Goal: Task Accomplishment & Management: Use online tool/utility

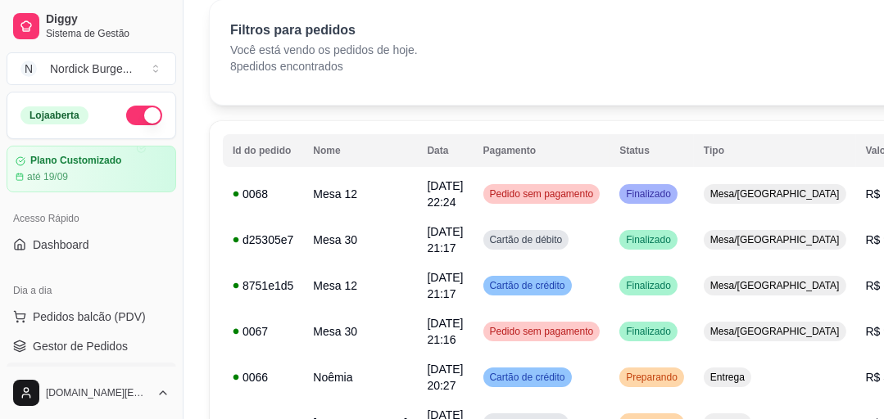
scroll to position [197, 0]
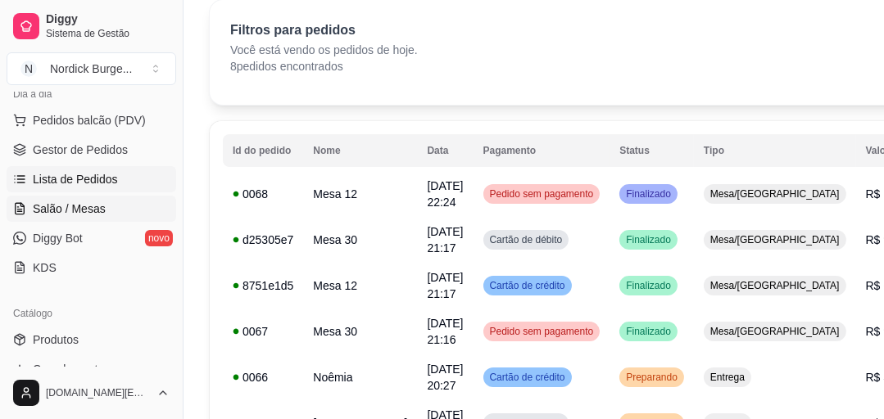
click at [60, 202] on span "Salão / Mesas" at bounding box center [69, 209] width 73 height 16
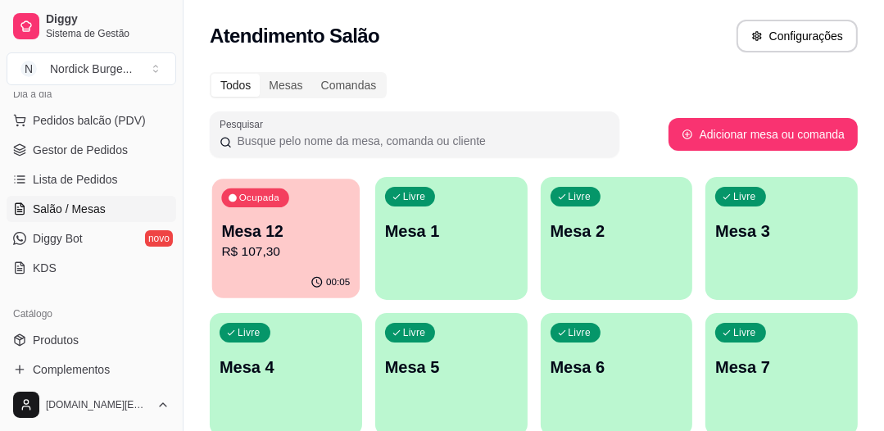
click at [297, 236] on p "Mesa 12" at bounding box center [285, 231] width 129 height 22
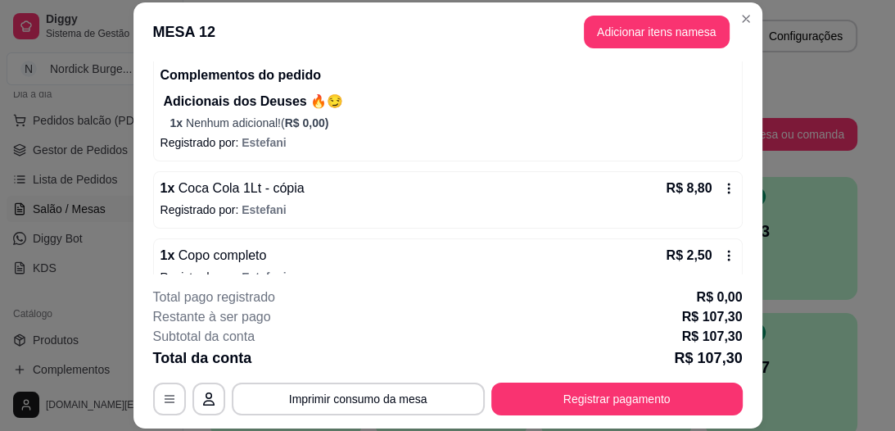
scroll to position [550, 0]
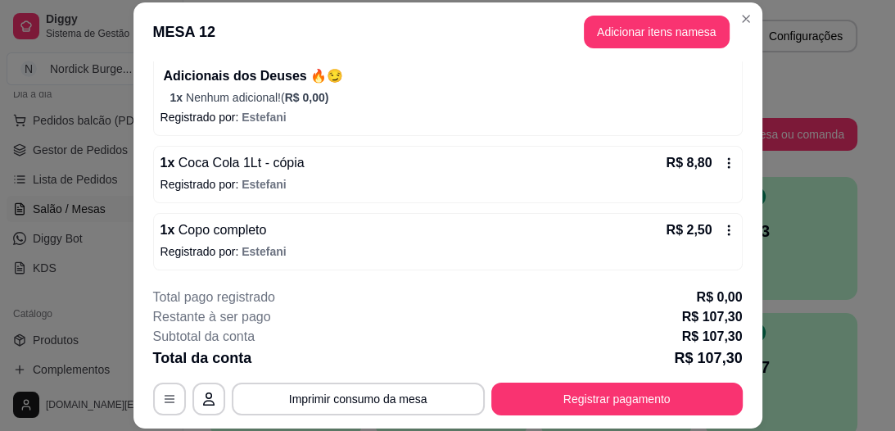
drag, startPoint x: 641, startPoint y: 378, endPoint x: 607, endPoint y: 411, distance: 47.5
click at [610, 409] on div "**********" at bounding box center [448, 352] width 590 height 128
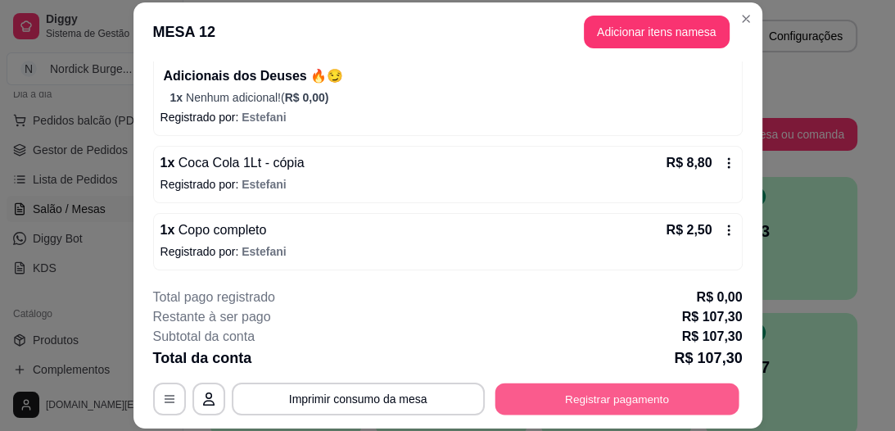
click at [606, 411] on button "Registrar pagamento" at bounding box center [617, 399] width 244 height 32
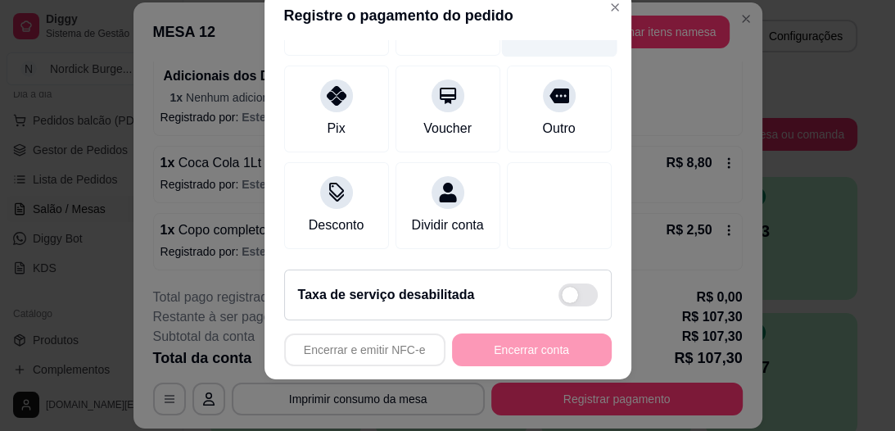
scroll to position [204, 0]
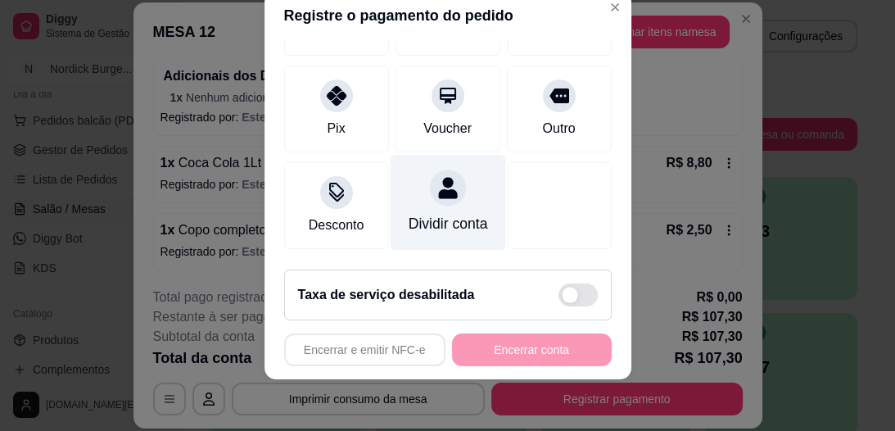
click at [422, 214] on div "Dividir conta" at bounding box center [447, 224] width 79 height 21
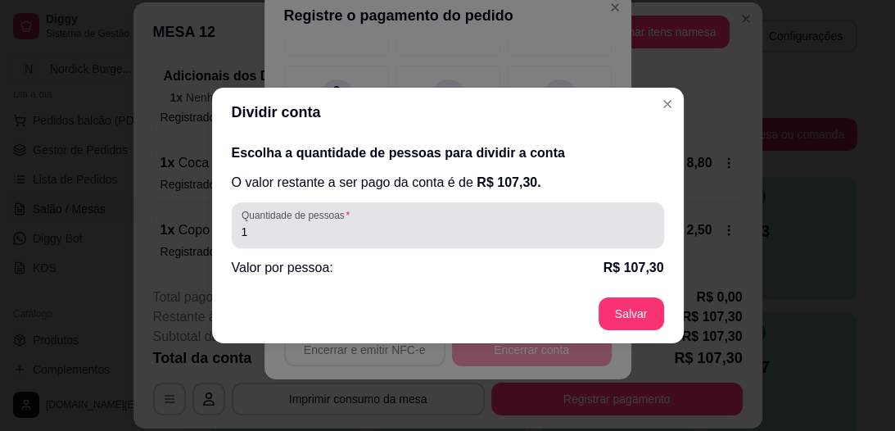
click at [432, 227] on input "1" at bounding box center [448, 232] width 413 height 16
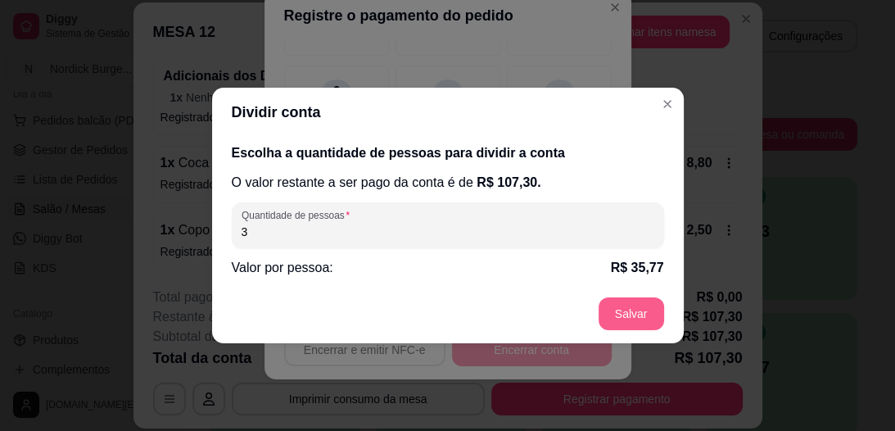
type input "3"
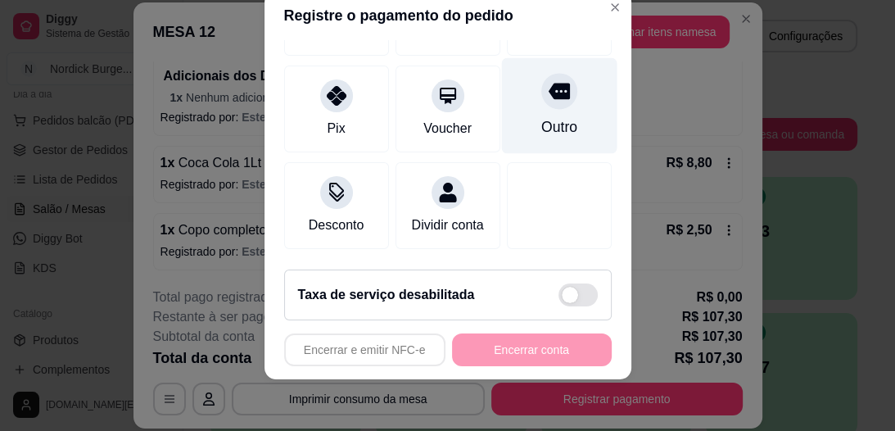
scroll to position [7, 0]
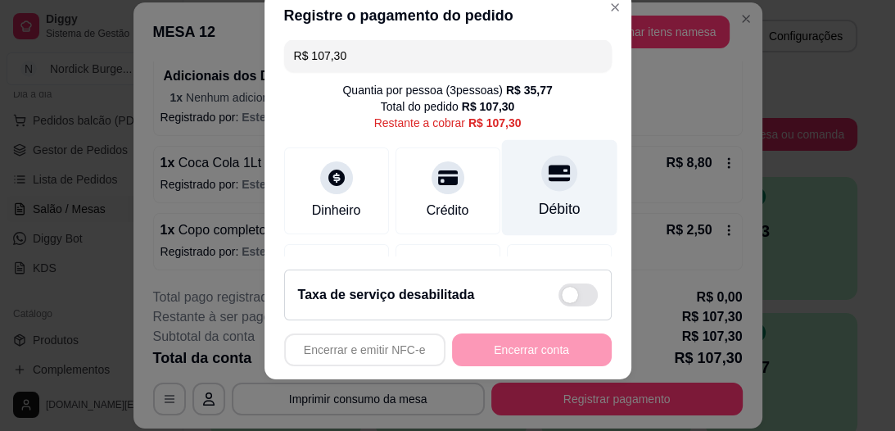
click at [537, 192] on div "Débito" at bounding box center [558, 188] width 115 height 96
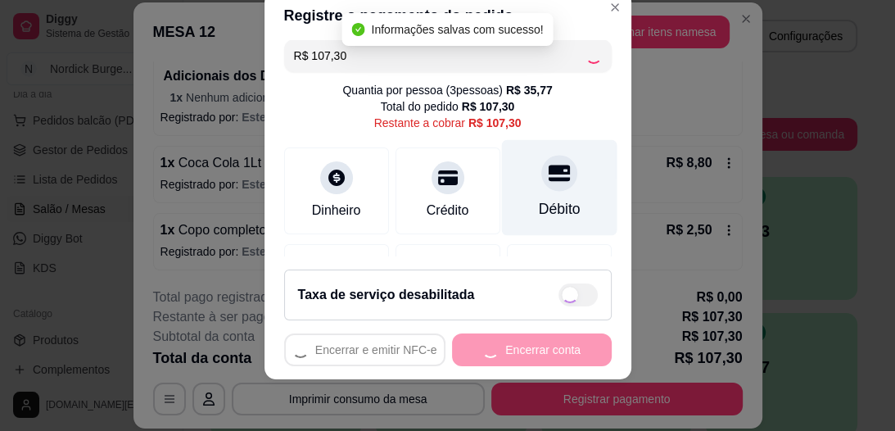
type input "R$ 0,00"
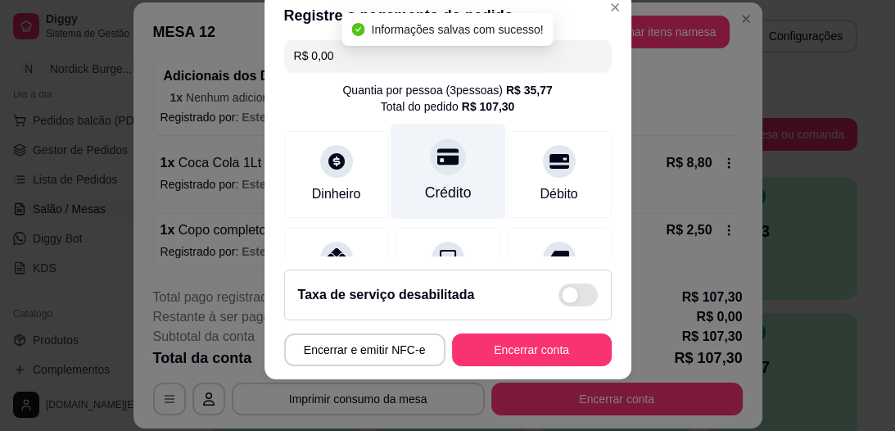
click at [437, 164] on icon at bounding box center [447, 157] width 21 height 16
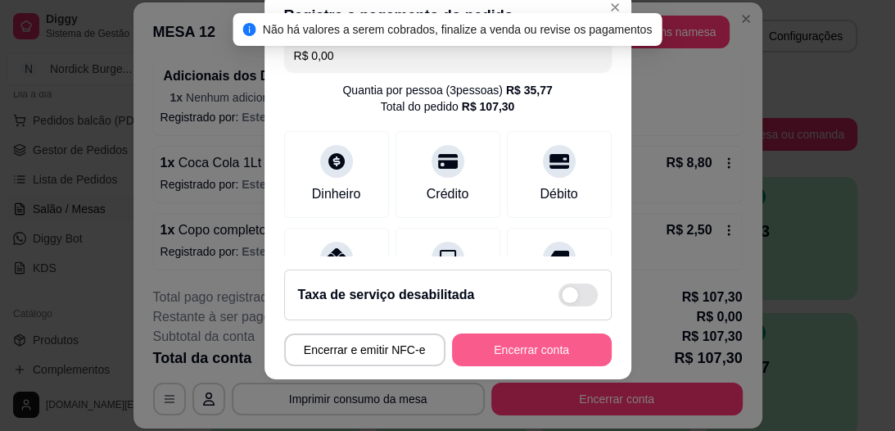
click at [561, 338] on button "Encerrar conta" at bounding box center [532, 349] width 160 height 33
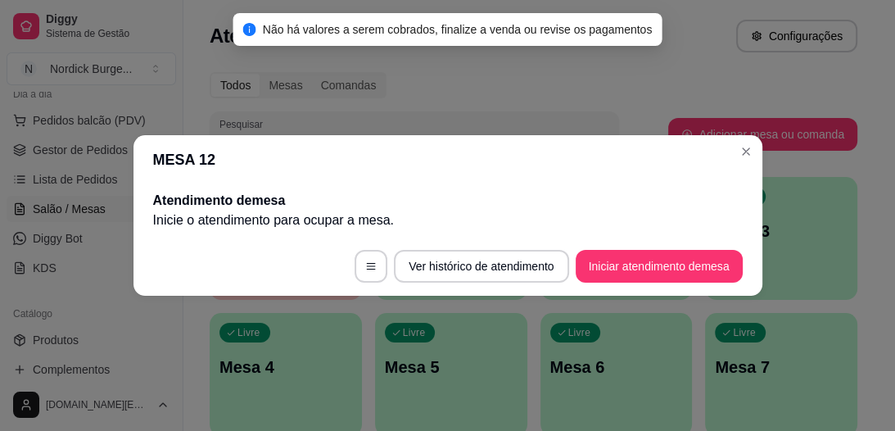
scroll to position [0, 0]
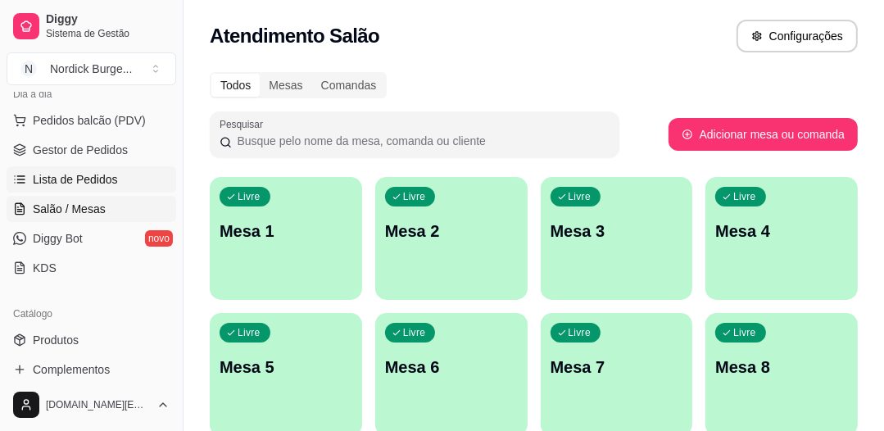
click at [90, 184] on span "Lista de Pedidos" at bounding box center [75, 179] width 85 height 16
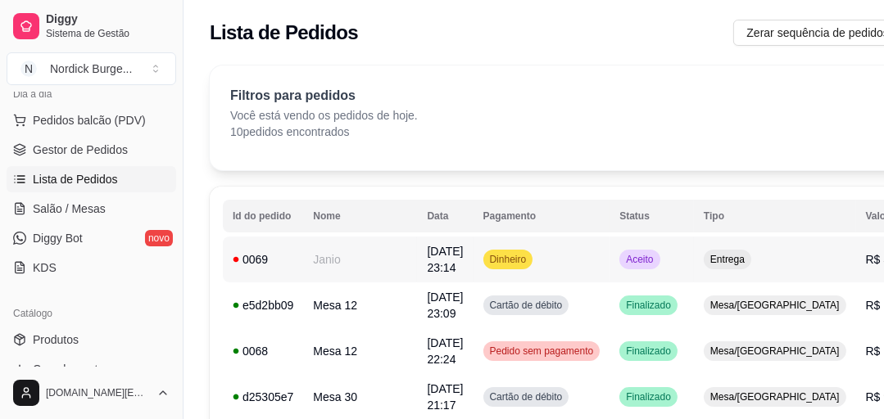
click at [278, 258] on div "0069" at bounding box center [263, 259] width 61 height 16
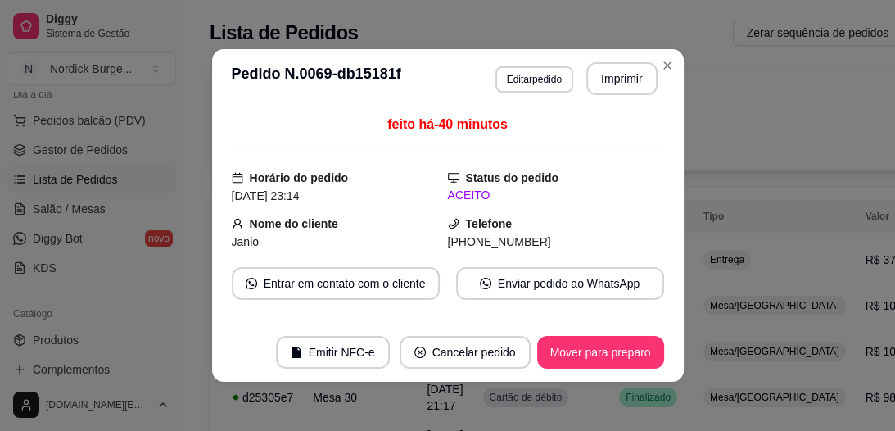
scroll to position [262, 0]
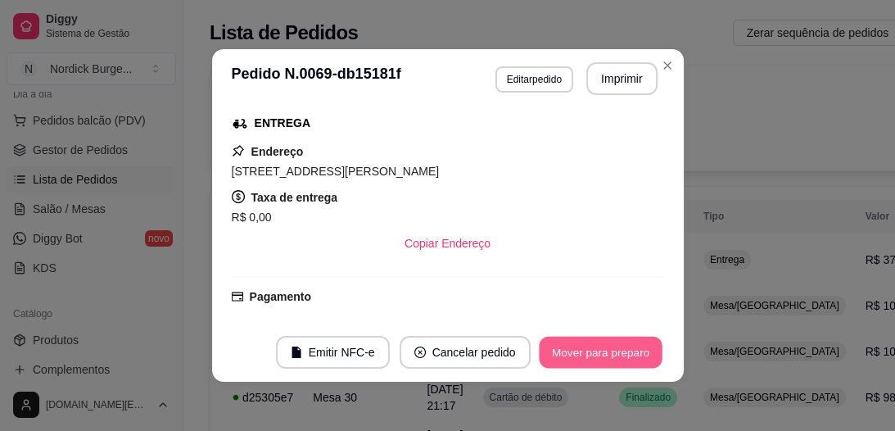
click at [622, 360] on button "Mover para preparo" at bounding box center [600, 353] width 123 height 32
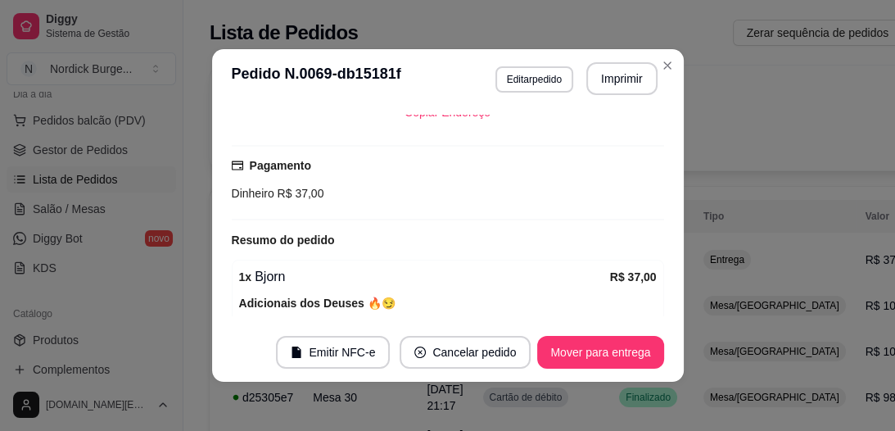
scroll to position [66, 0]
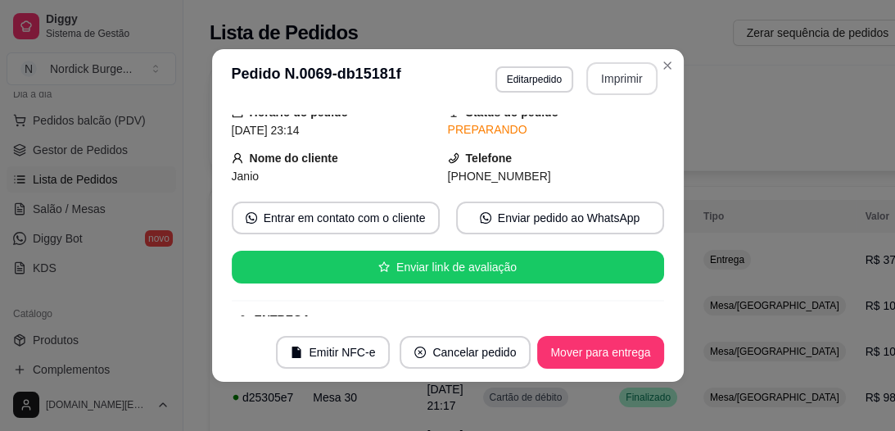
click at [610, 71] on button "Imprimir" at bounding box center [621, 78] width 71 height 33
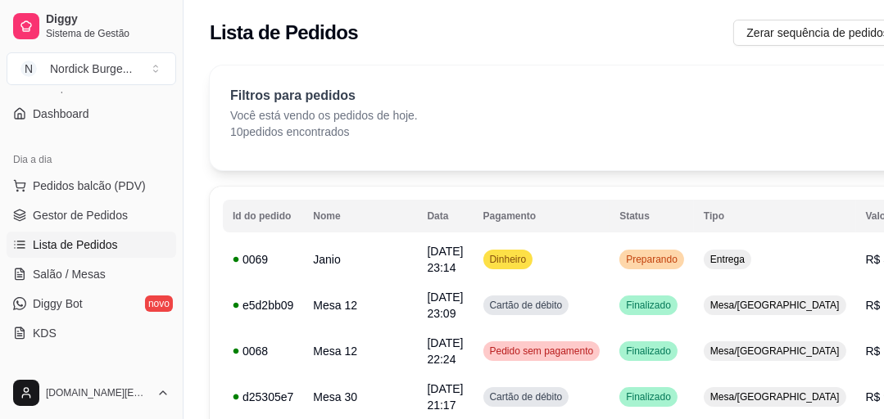
scroll to position [0, 0]
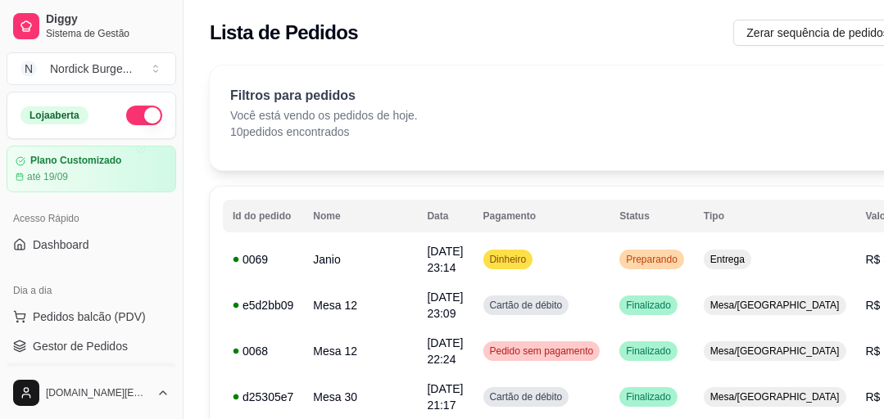
click at [128, 118] on button "button" at bounding box center [144, 116] width 36 height 20
